Goal: Share content: Share content

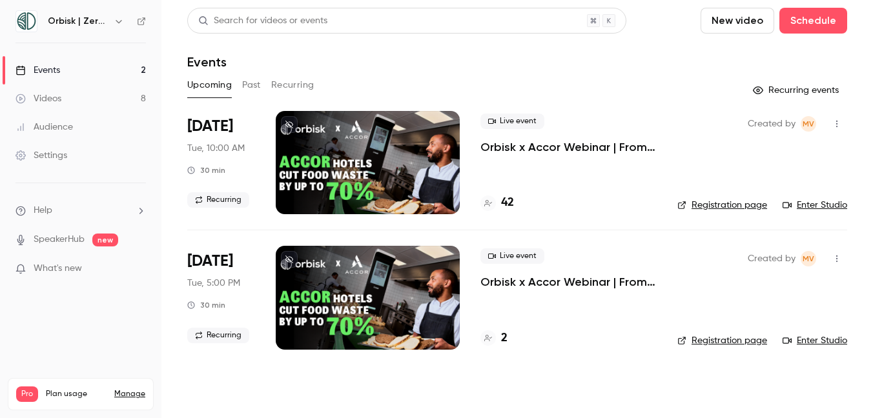
click at [599, 151] on p "Orbisk x Accor Webinar | From Insights to Actions: Create Your Personalized Foo…" at bounding box center [568, 146] width 176 height 15
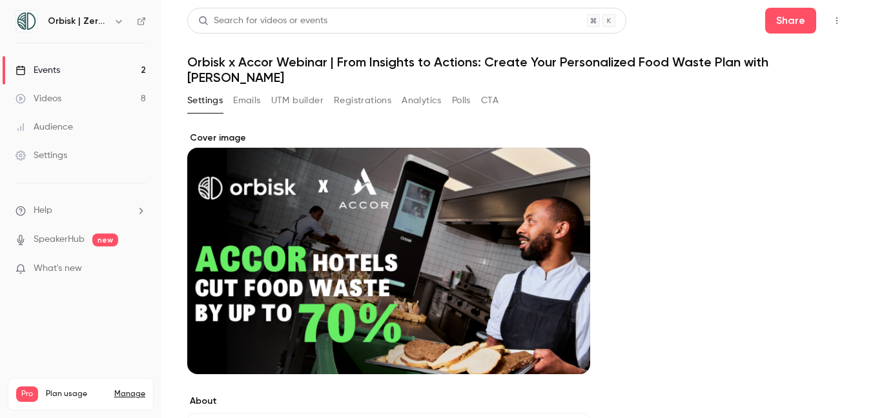
click at [362, 90] on button "Registrations" at bounding box center [362, 100] width 57 height 21
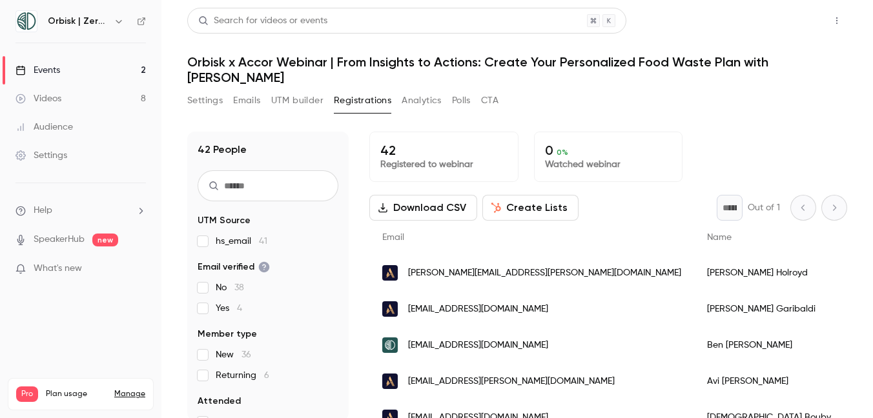
click at [784, 19] on button "Share" at bounding box center [790, 21] width 51 height 26
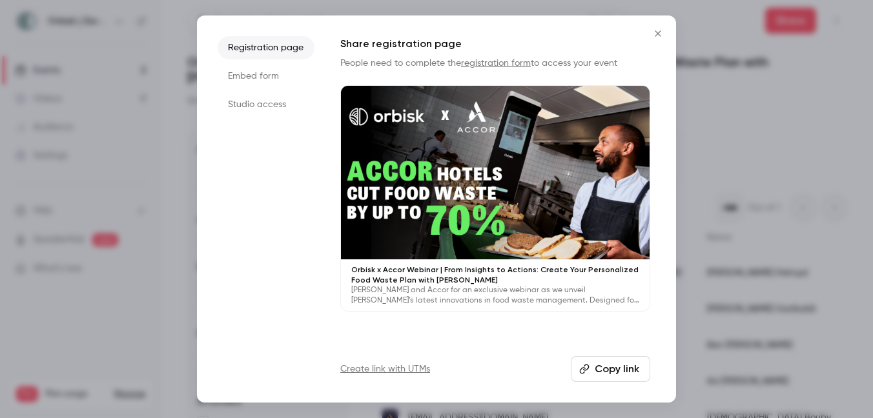
click at [434, 264] on div "Orbisk x Accor Webinar | From Insights to Actions: Create Your Personalized Foo…" at bounding box center [495, 286] width 309 height 52
